Goal: Information Seeking & Learning: Learn about a topic

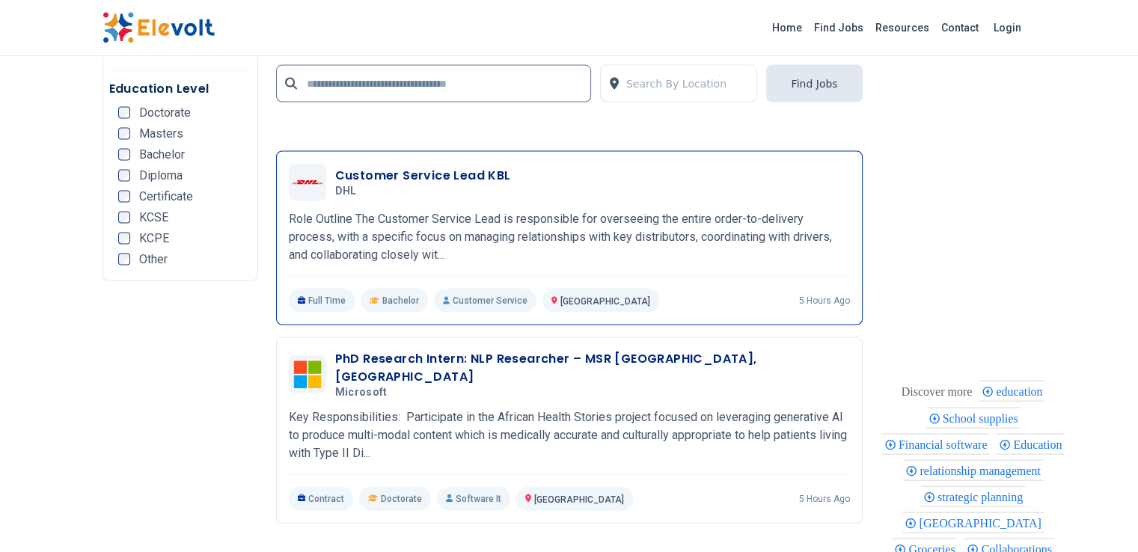
scroll to position [3218, 0]
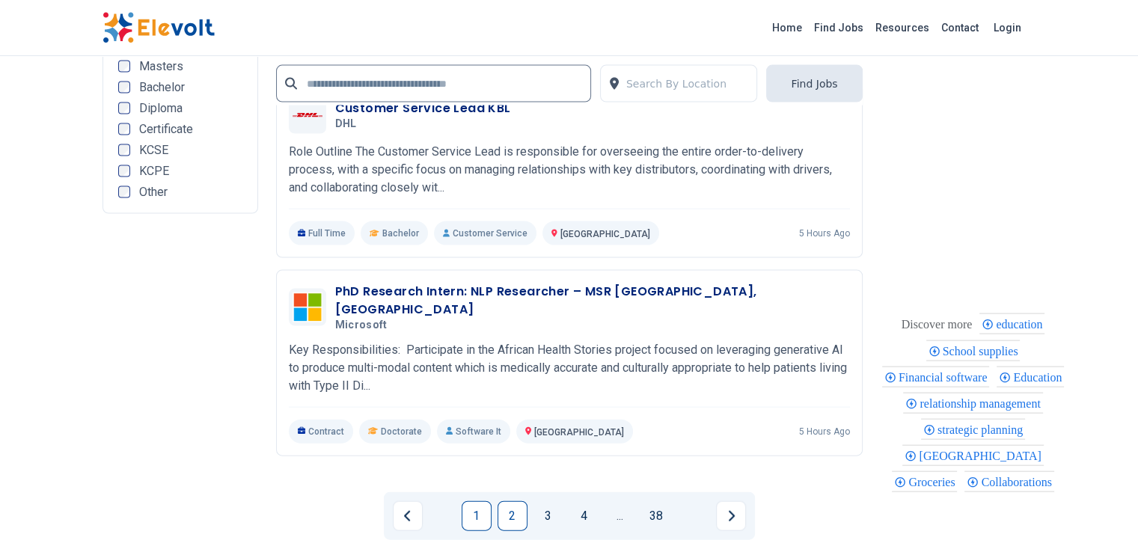
click at [473, 501] on link "1" at bounding box center [477, 516] width 30 height 30
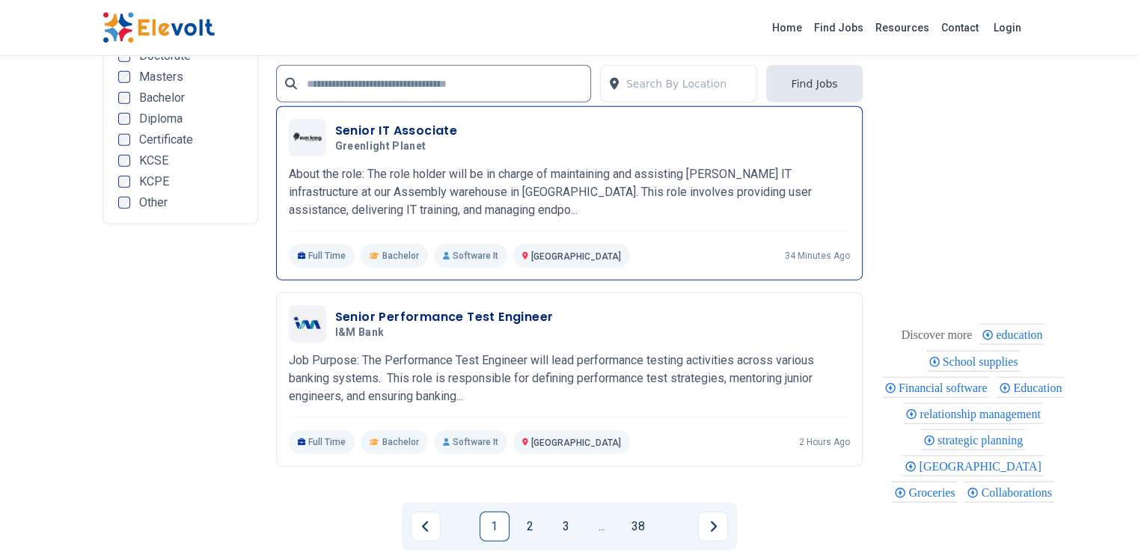
scroll to position [3593, 0]
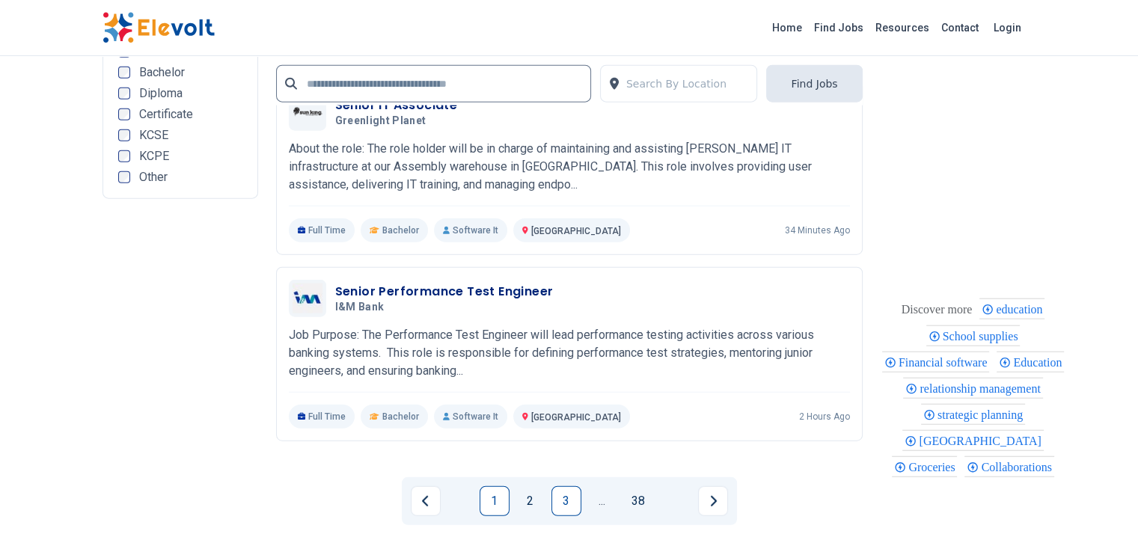
click at [570, 487] on link "3" at bounding box center [567, 502] width 30 height 30
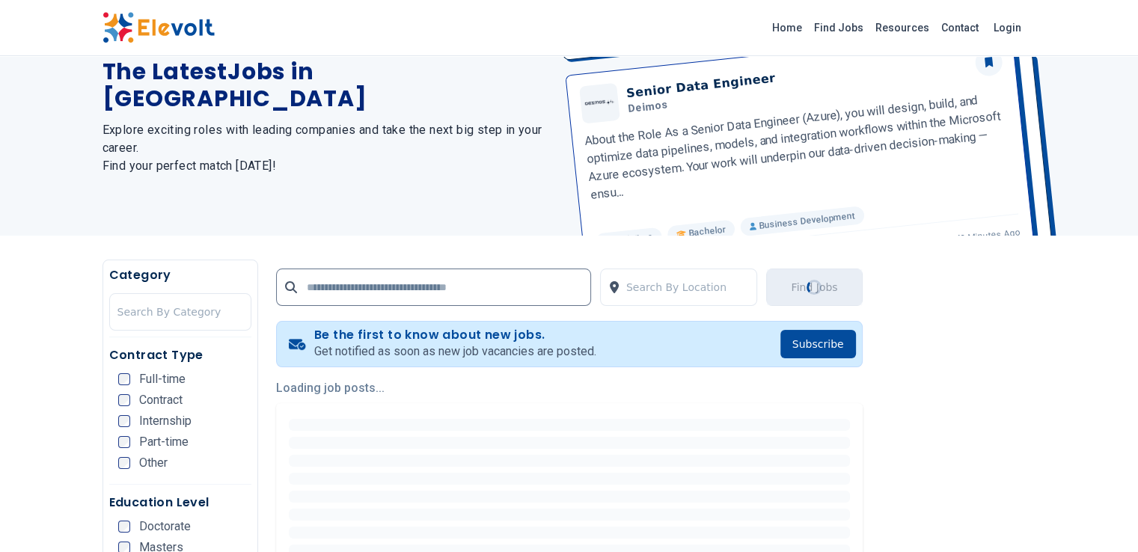
scroll to position [225, 0]
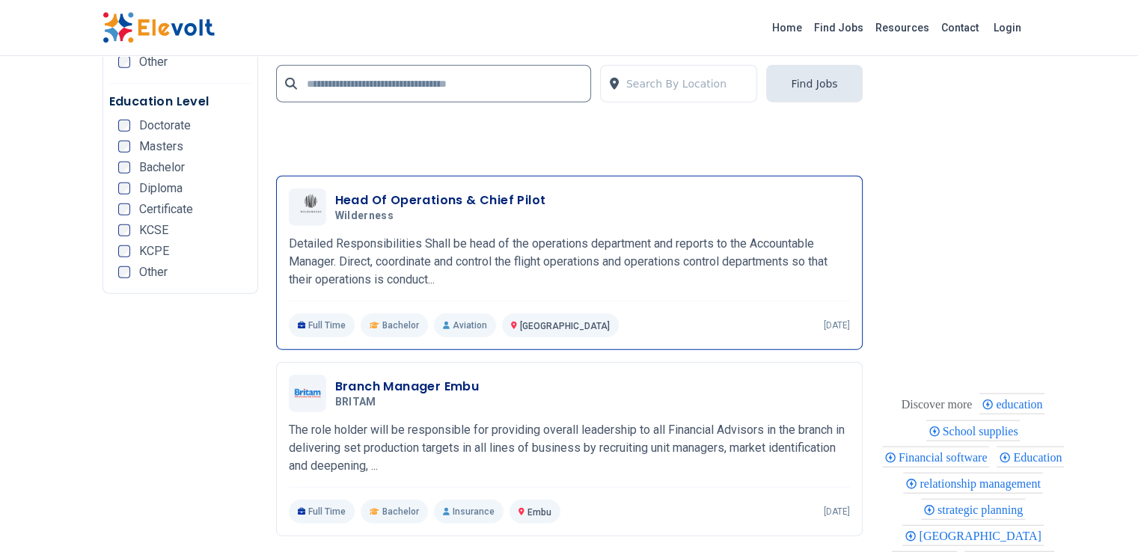
scroll to position [3593, 0]
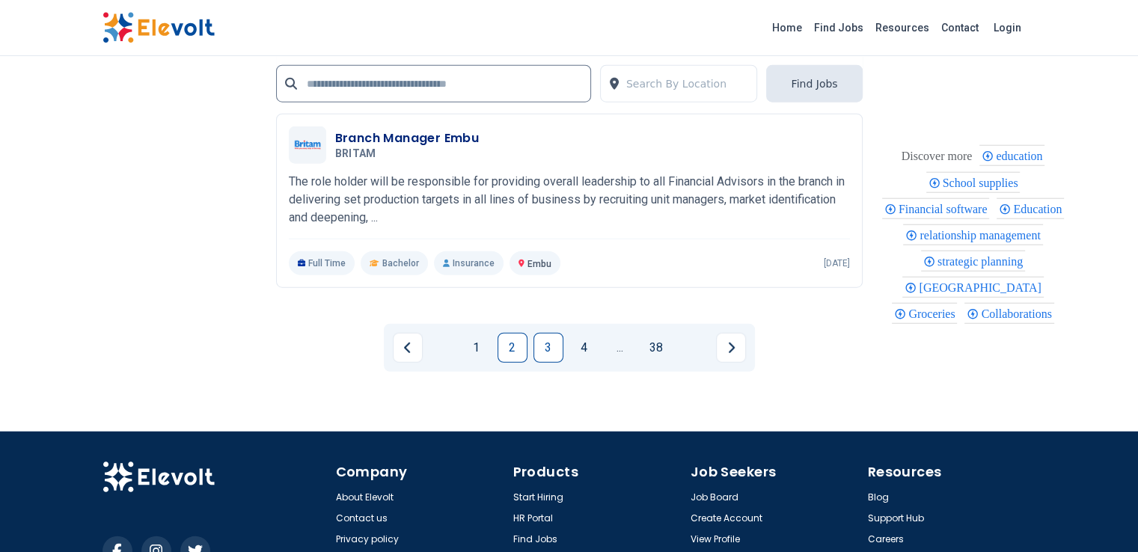
click at [511, 333] on link "2" at bounding box center [513, 348] width 30 height 30
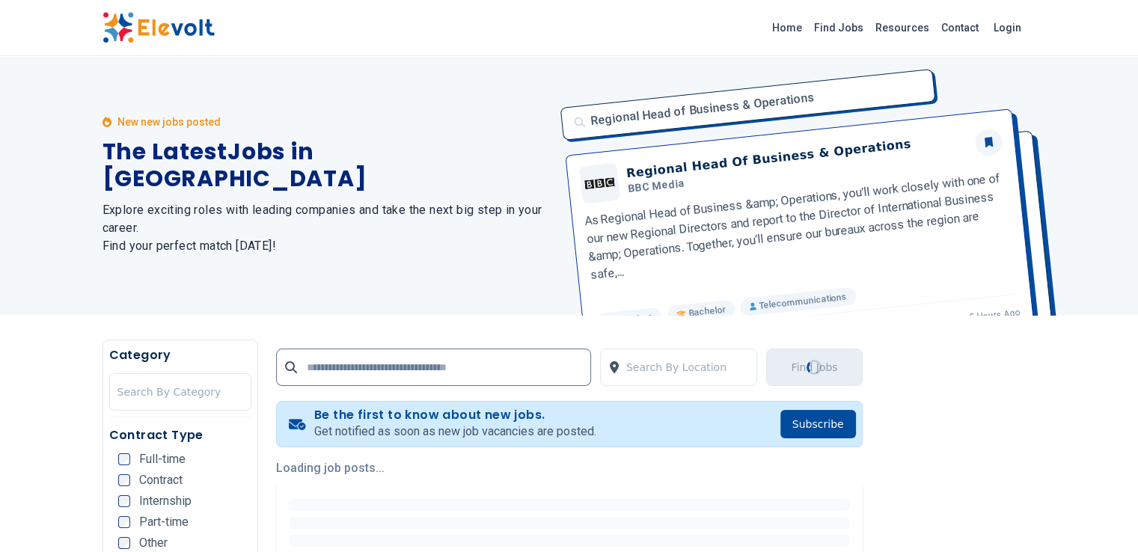
scroll to position [0, 0]
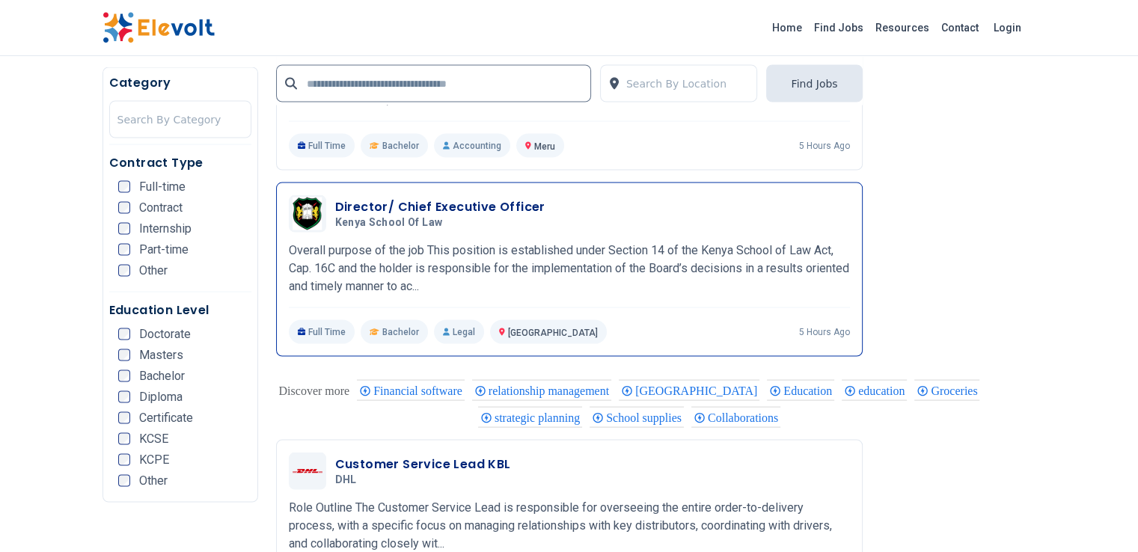
scroll to position [2994, 0]
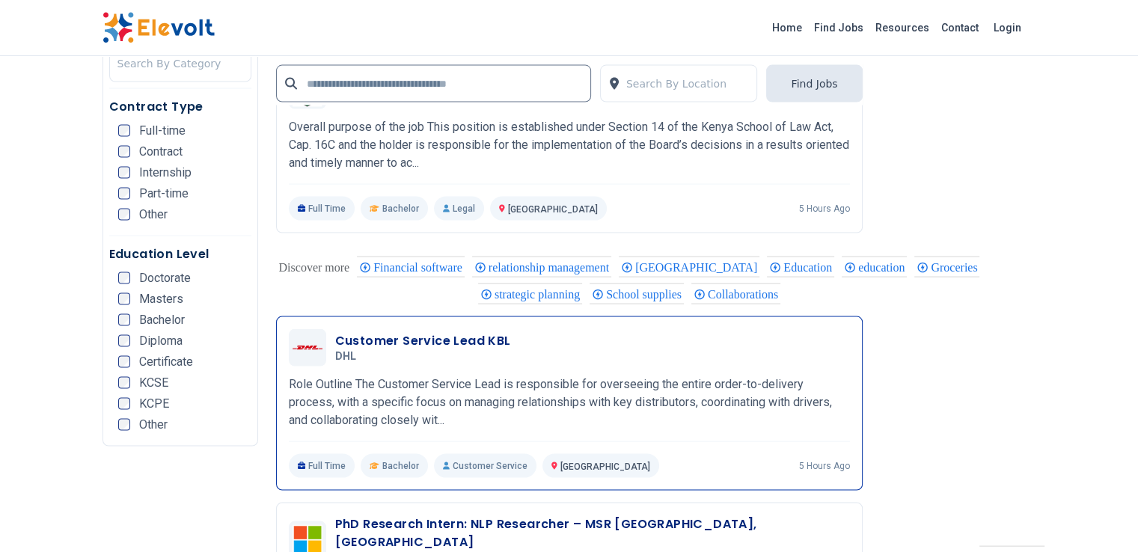
click at [387, 332] on h3 "Customer Service Lead KBL" at bounding box center [423, 341] width 176 height 18
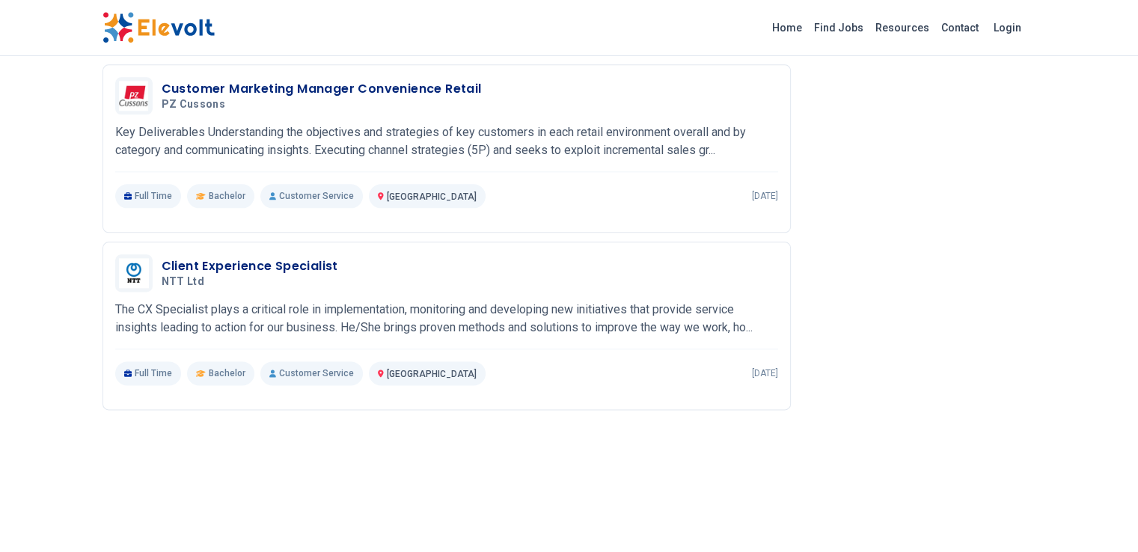
scroll to position [1871, 0]
